Goal: Navigation & Orientation: Understand site structure

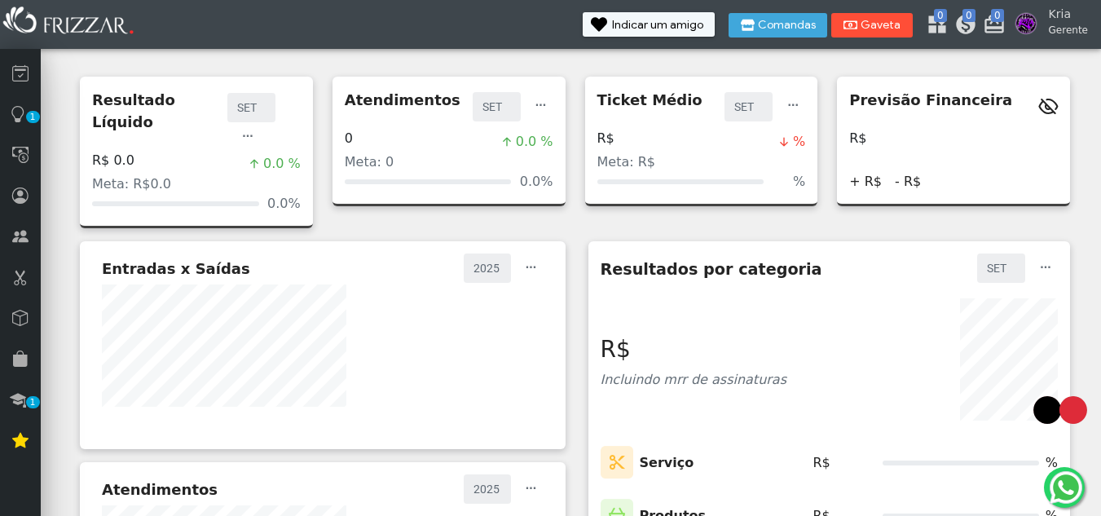
click at [858, 24] on icon "submit" at bounding box center [850, 25] width 15 height 16
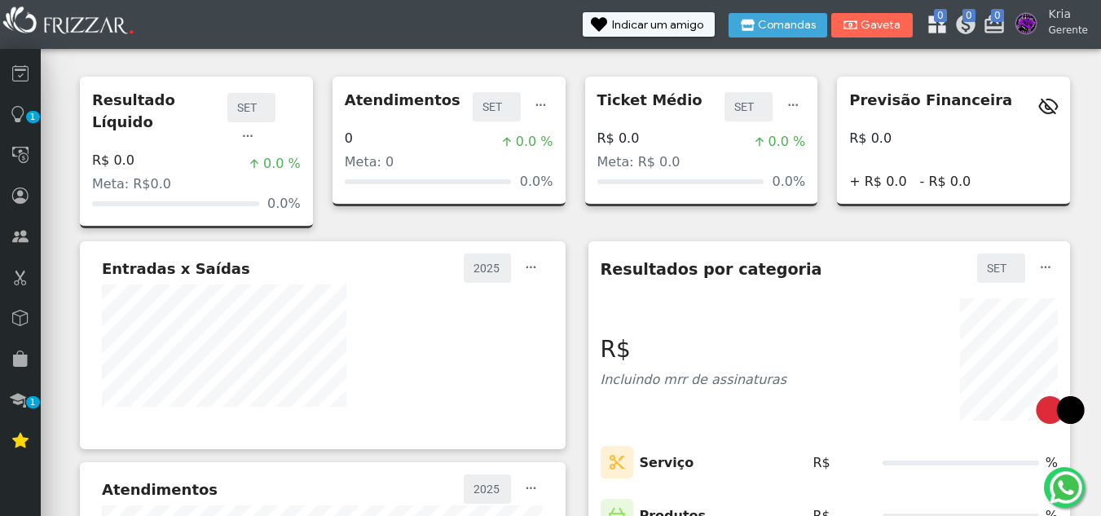
click at [939, 26] on icon at bounding box center [934, 21] width 16 height 16
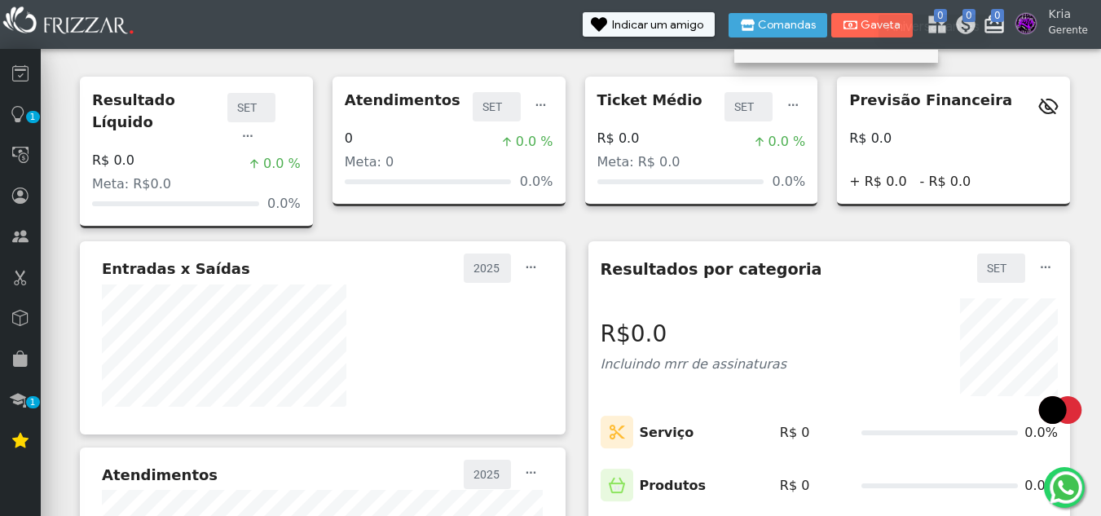
click at [999, 24] on icon at bounding box center [991, 21] width 16 height 16
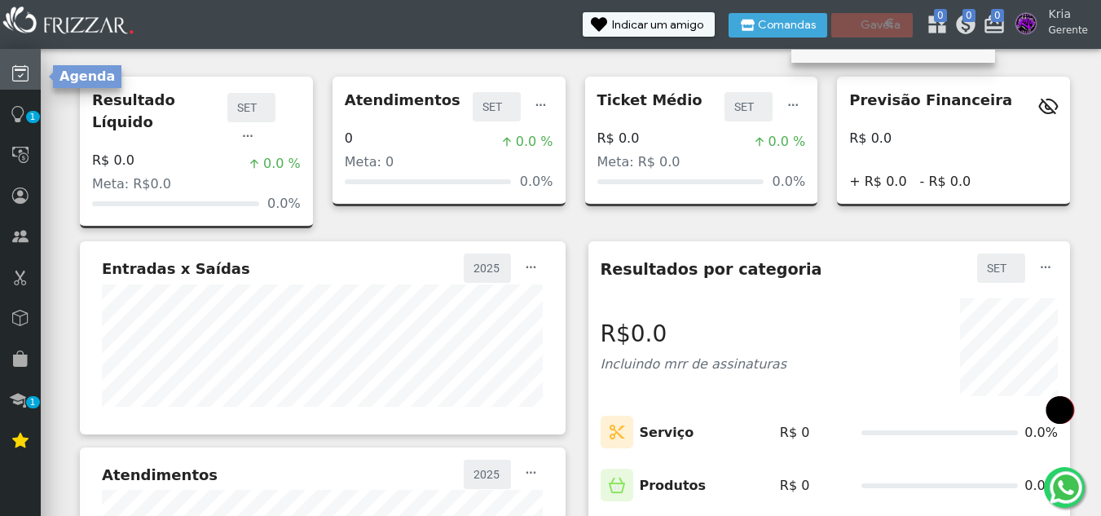
click at [16, 67] on icon at bounding box center [20, 74] width 16 height 20
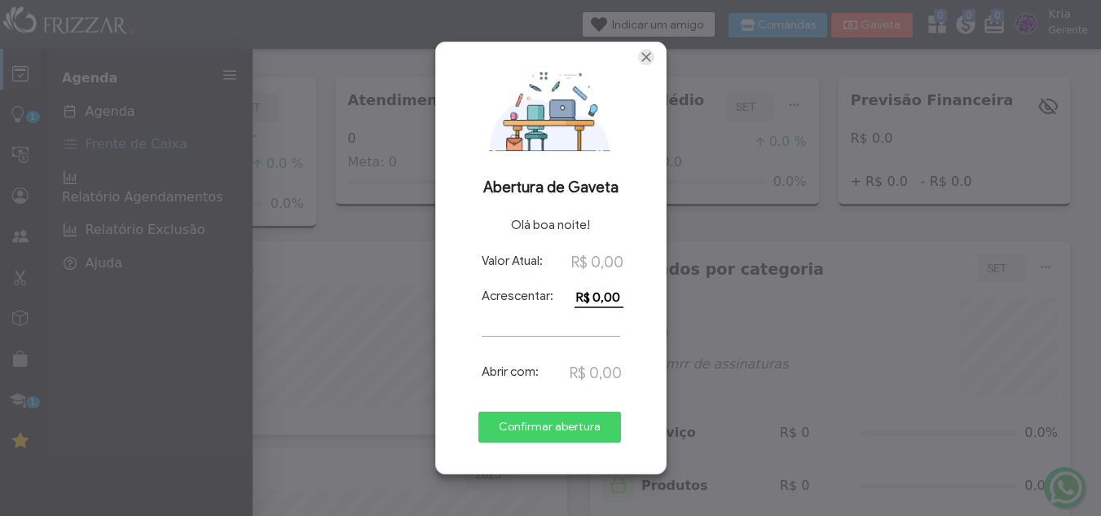
click at [653, 54] on span "Fechar" at bounding box center [646, 57] width 16 height 16
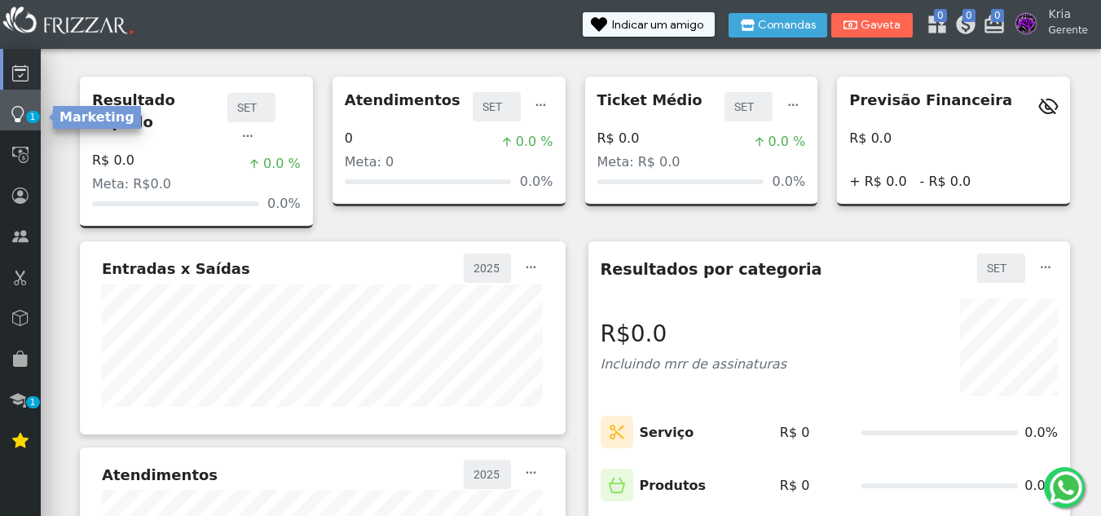
click at [30, 117] on span "1" at bounding box center [33, 117] width 14 height 12
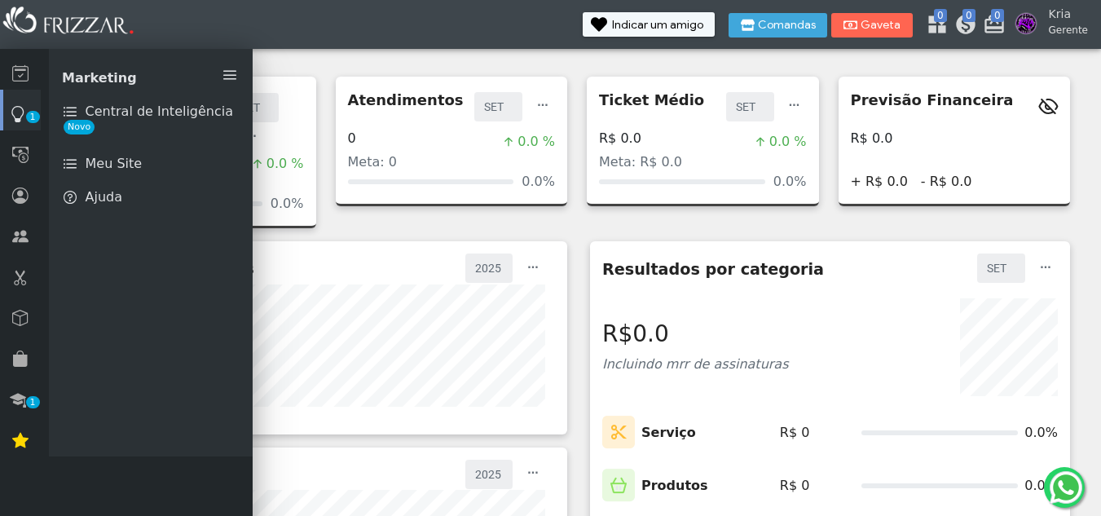
click at [30, 117] on span "1" at bounding box center [33, 117] width 14 height 12
click at [23, 152] on icon at bounding box center [20, 155] width 16 height 20
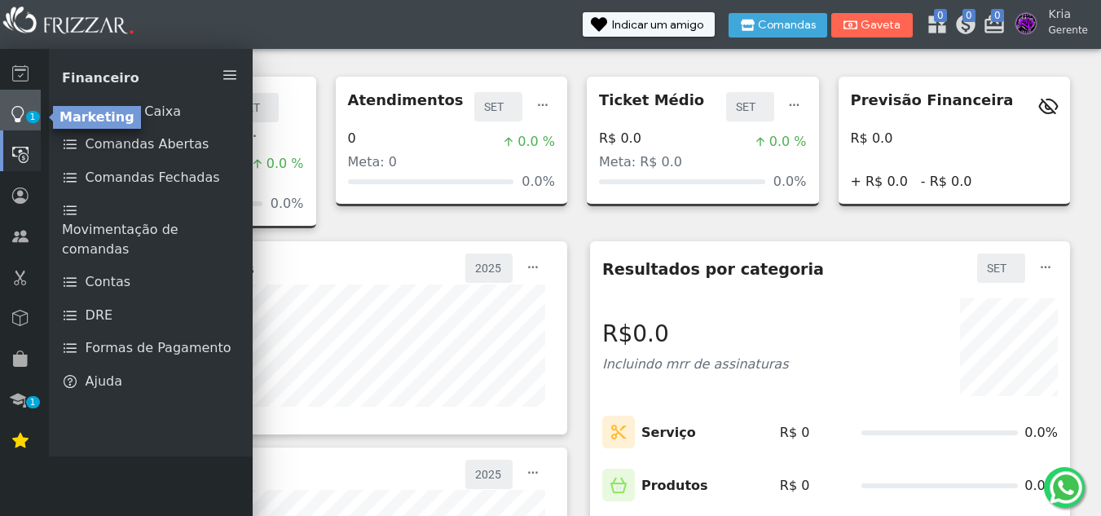
click at [35, 103] on link "1" at bounding box center [20, 110] width 41 height 41
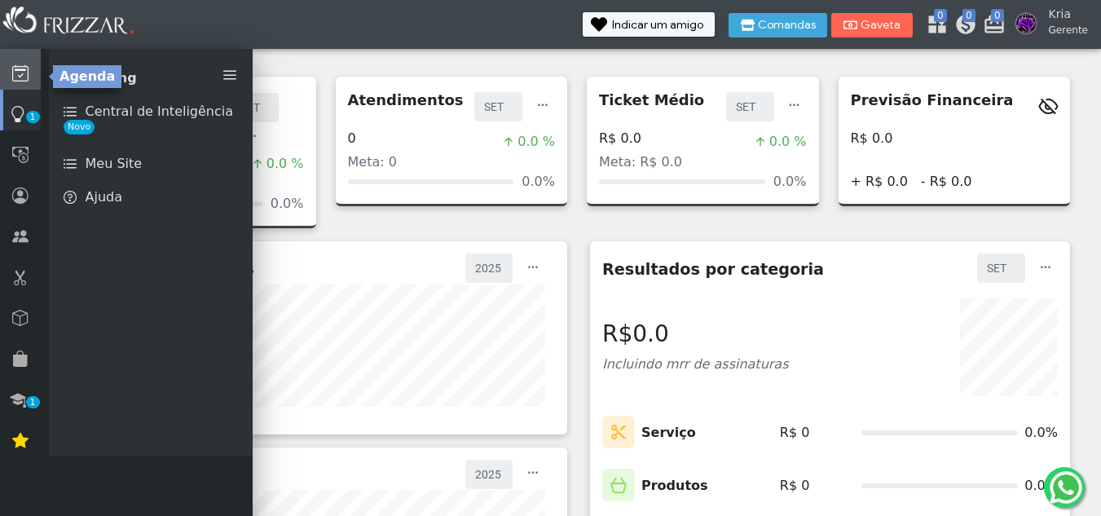
click at [23, 71] on icon at bounding box center [20, 74] width 16 height 20
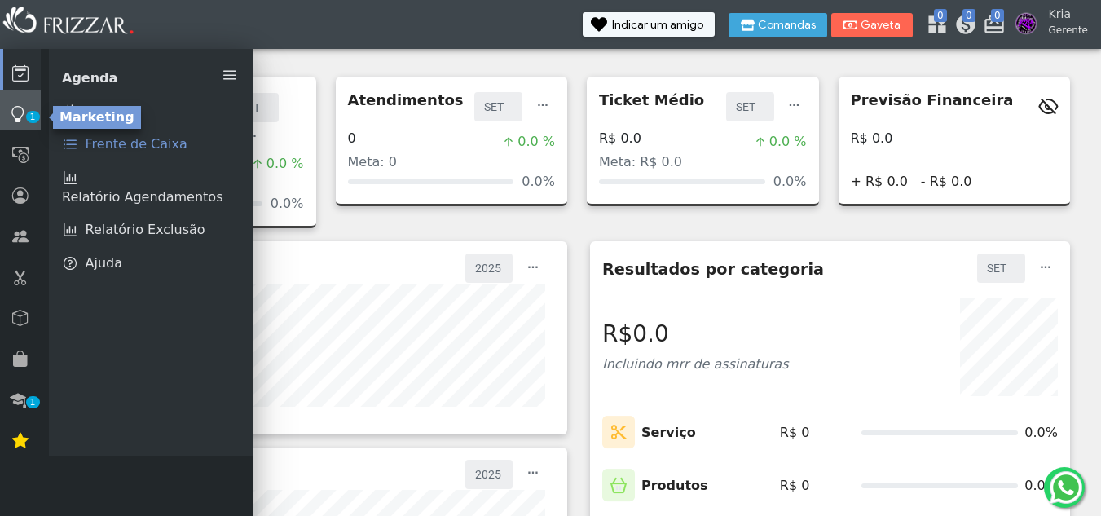
click at [17, 113] on icon at bounding box center [18, 114] width 16 height 20
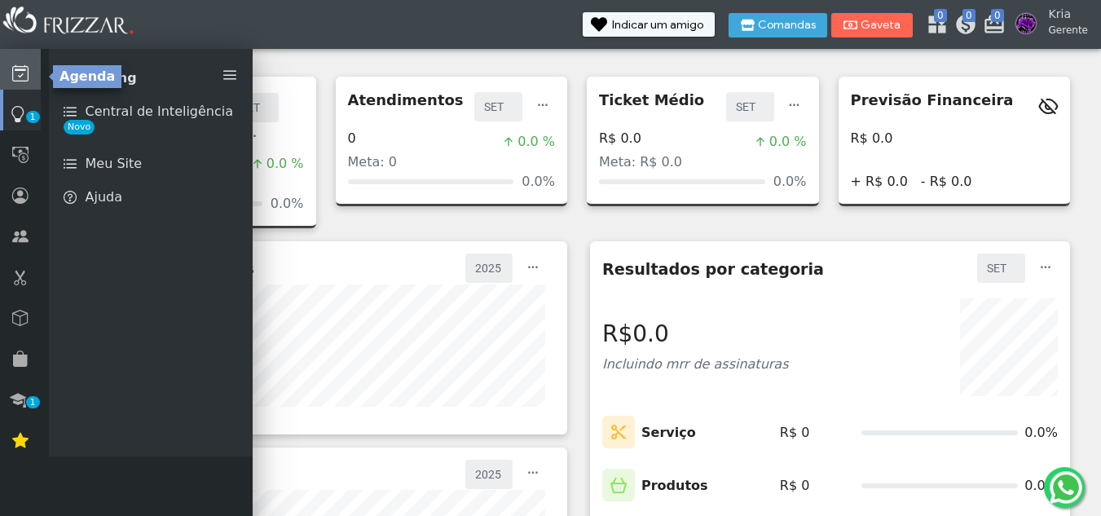
scroll to position [451, 0]
